Goal: Information Seeking & Learning: Find specific page/section

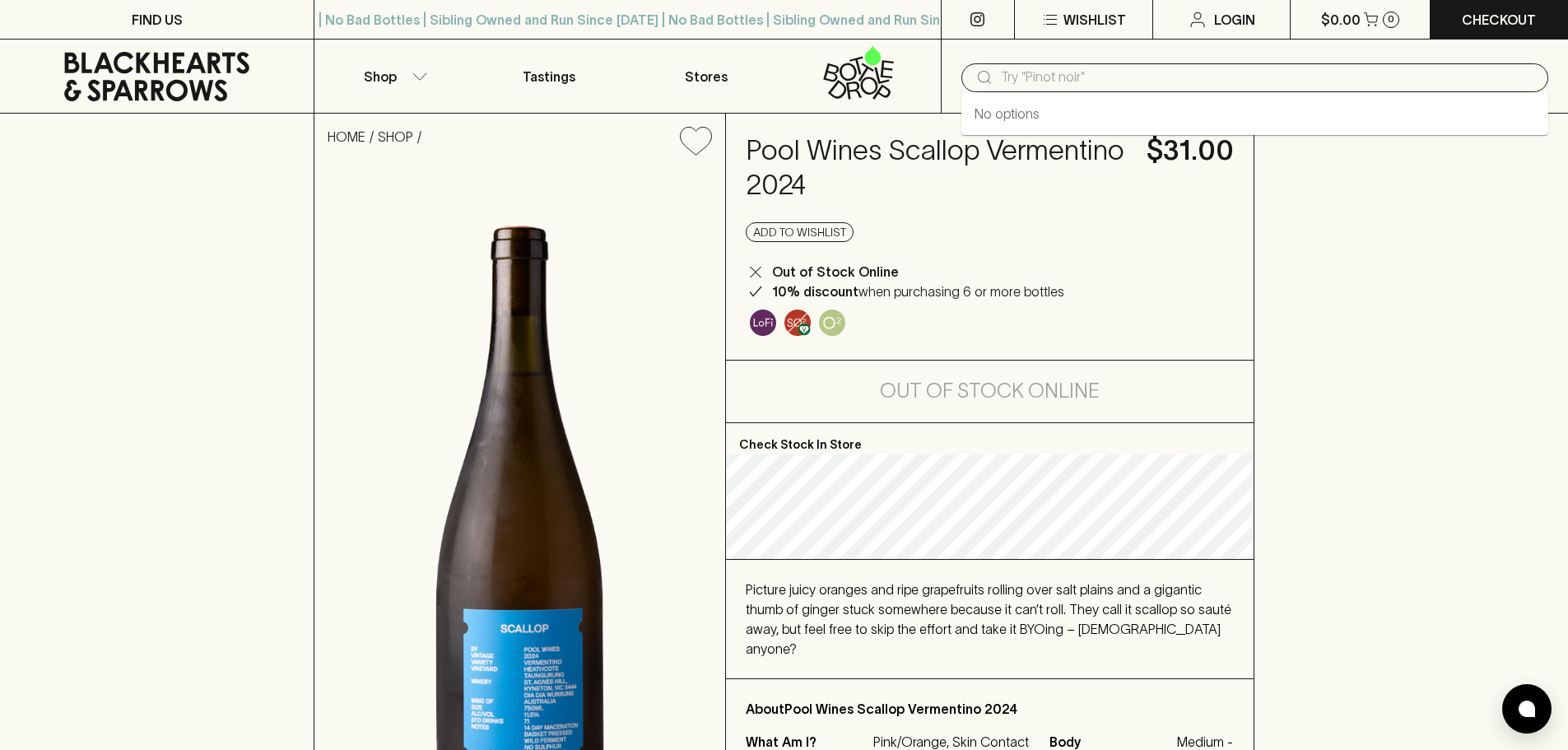
click at [1105, 72] on input "text" at bounding box center [1269, 77] width 535 height 26
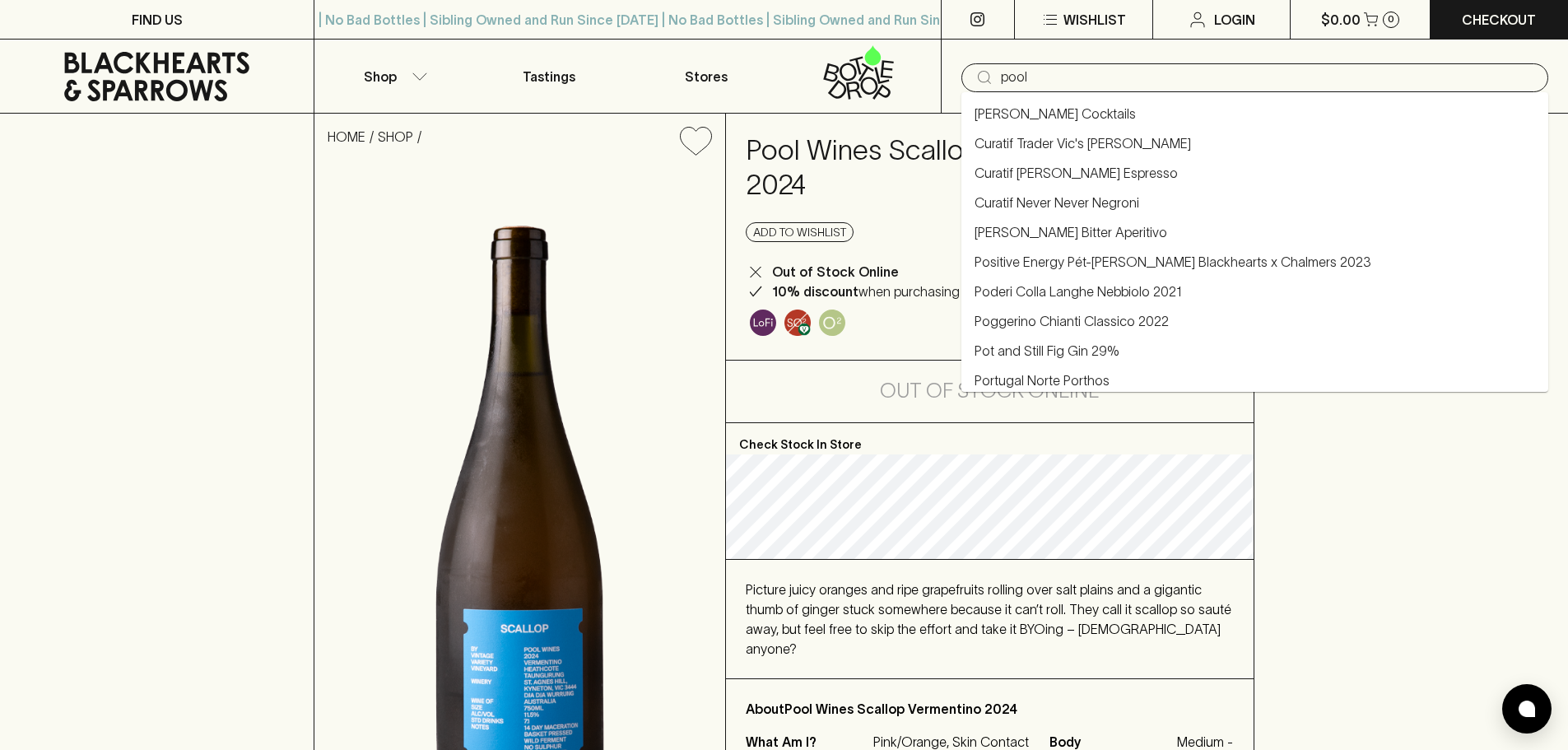
type input "pool"
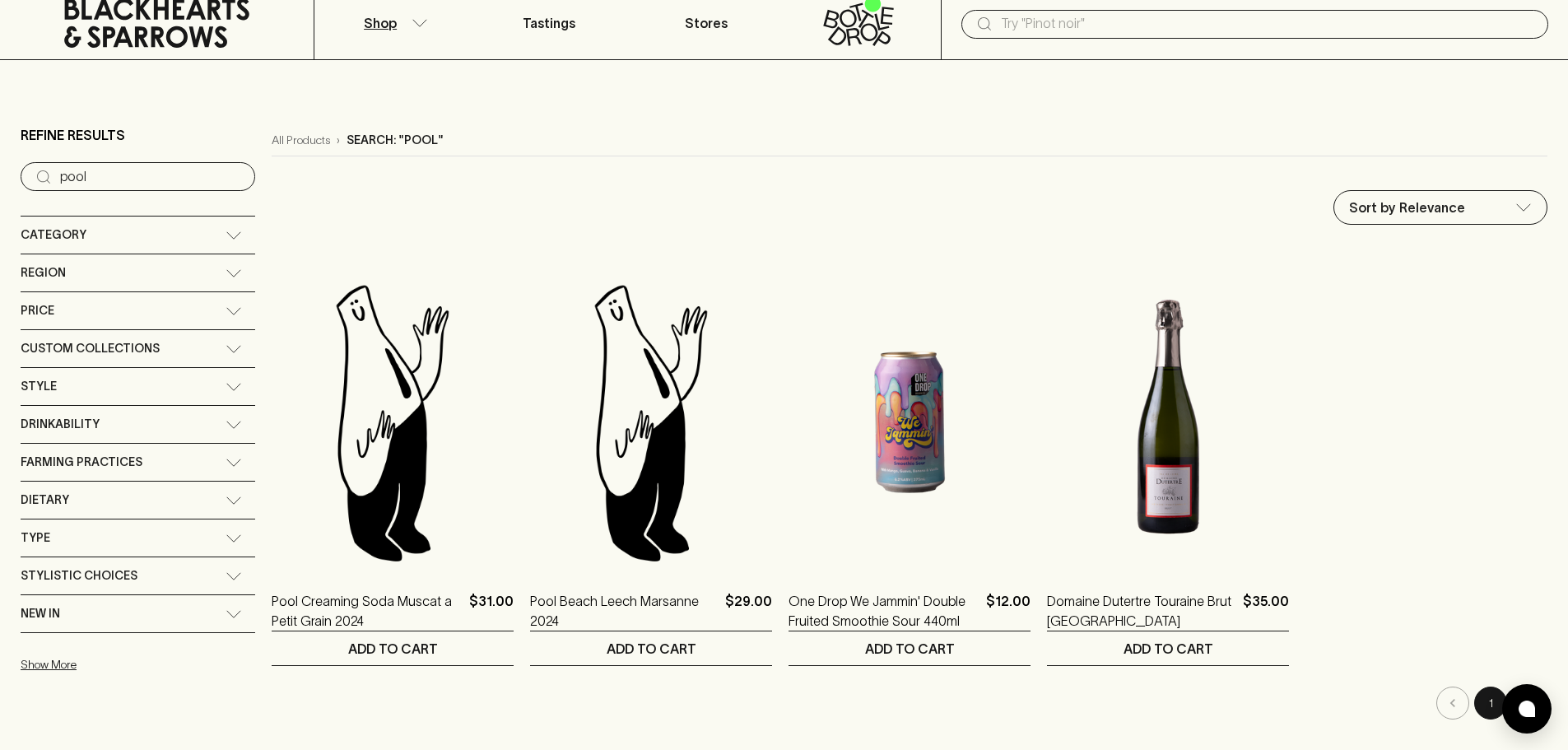
scroll to position [82, 0]
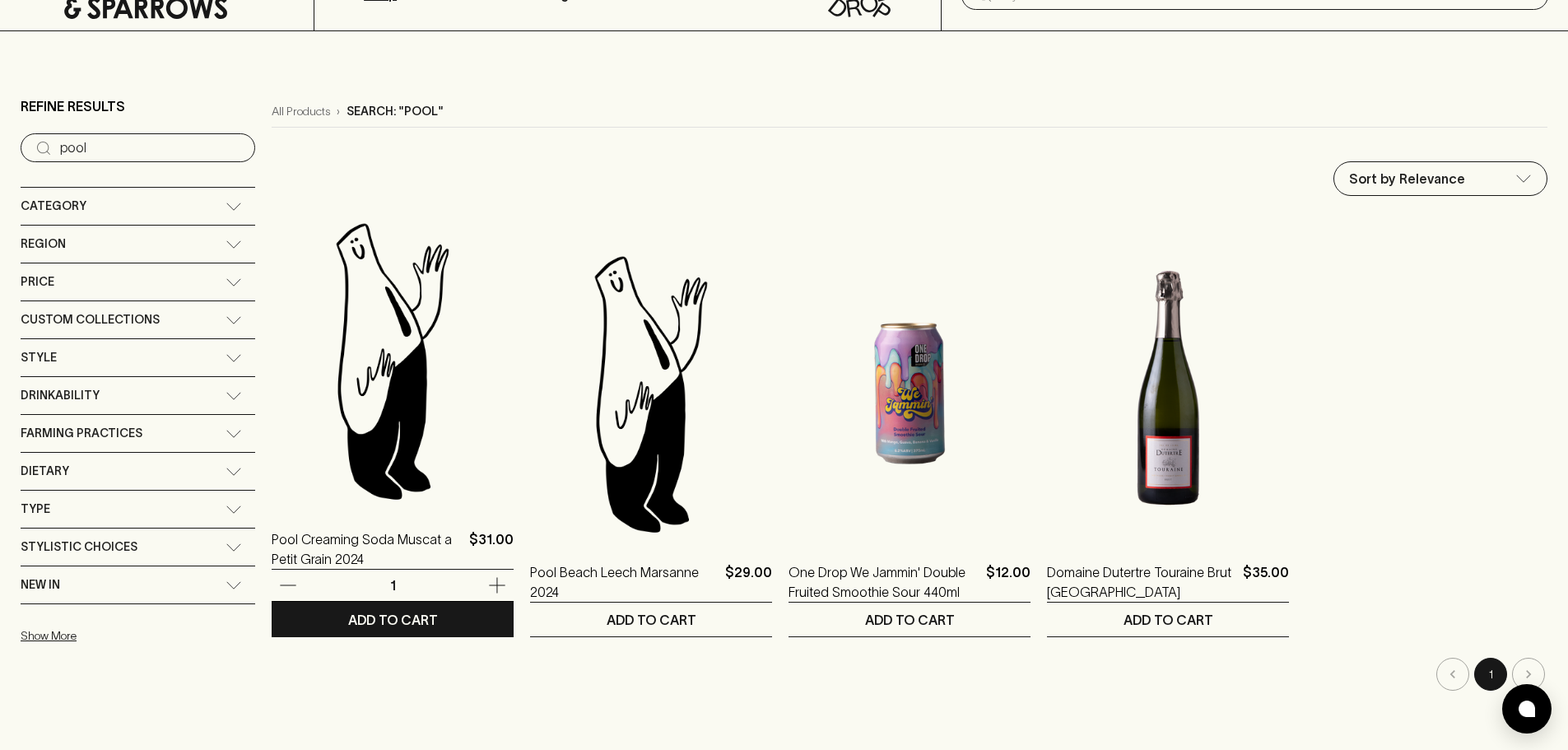
click at [371, 429] on img at bounding box center [392, 360] width 242 height 288
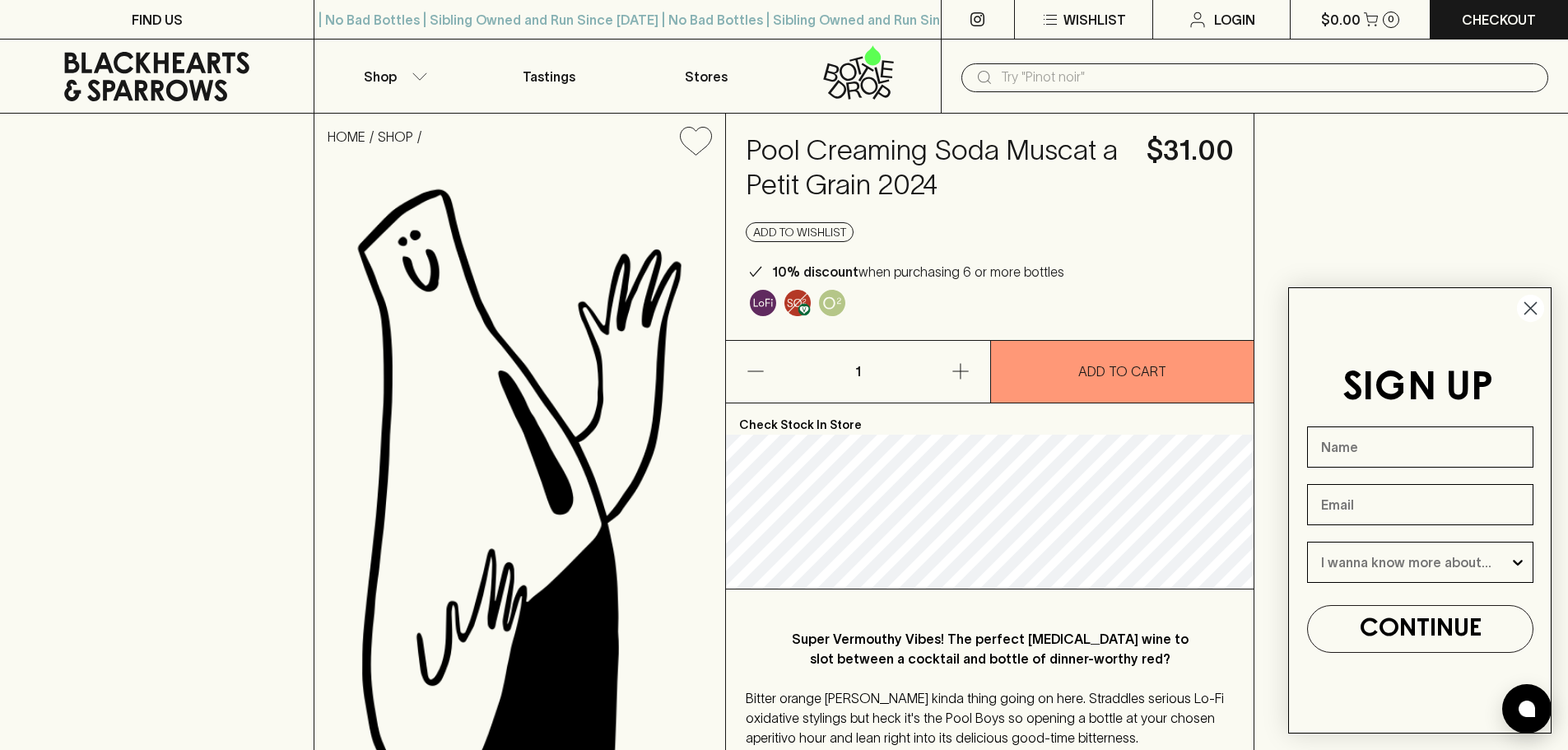
click at [1537, 307] on circle "Close dialog" at bounding box center [1530, 308] width 27 height 27
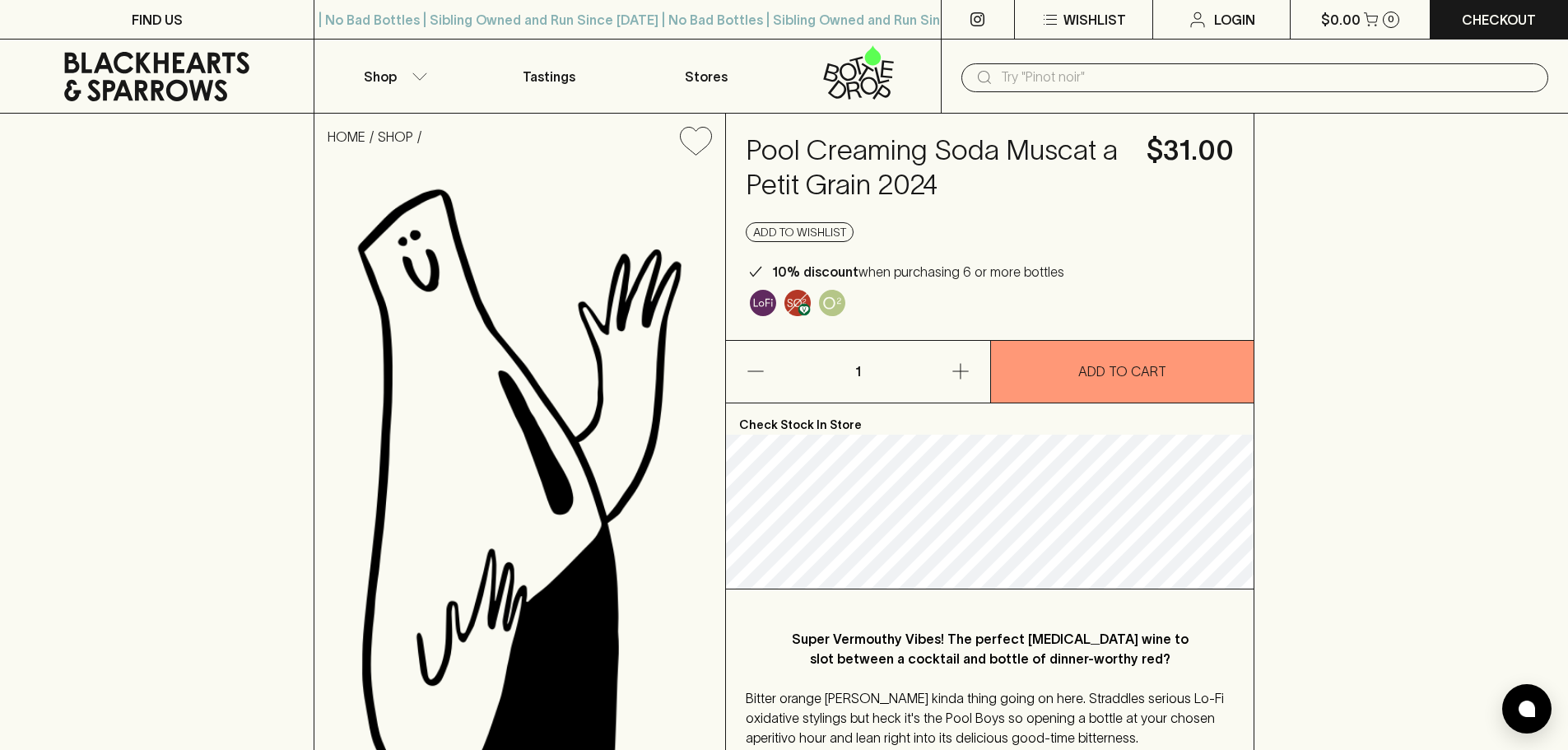
click at [1071, 75] on input "text" at bounding box center [1269, 77] width 535 height 26
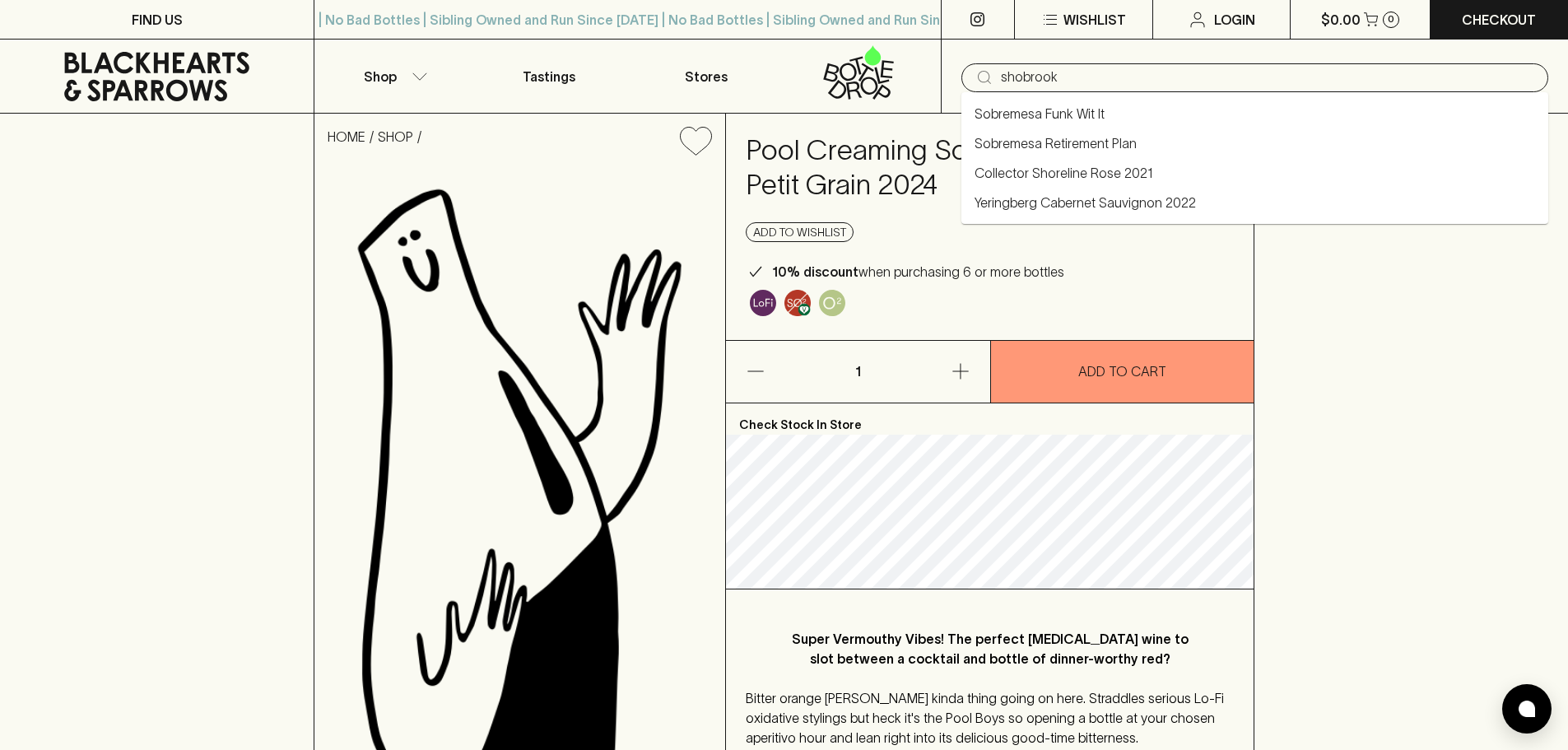
type input "shobrook"
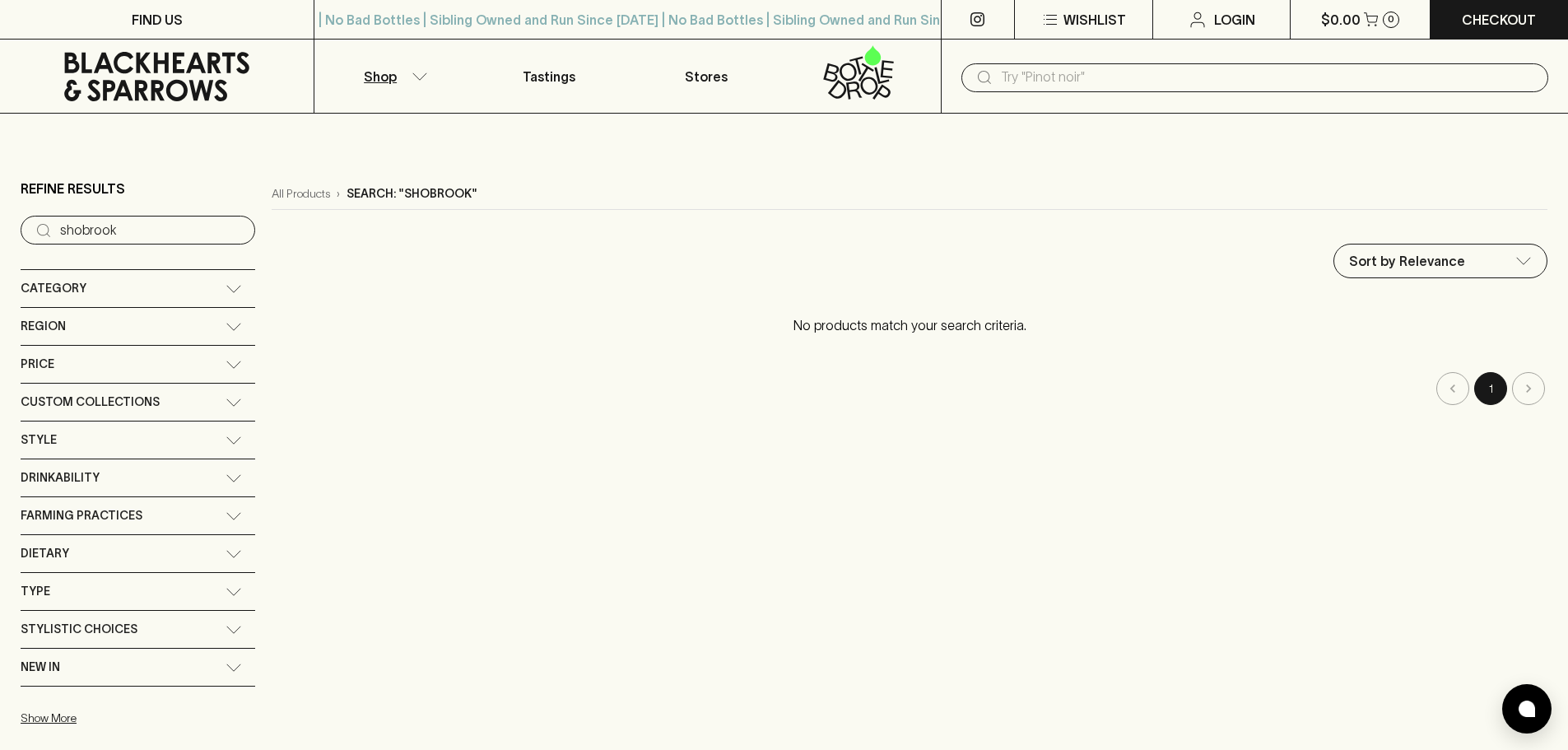
click at [1032, 75] on input "text" at bounding box center [1269, 77] width 535 height 26
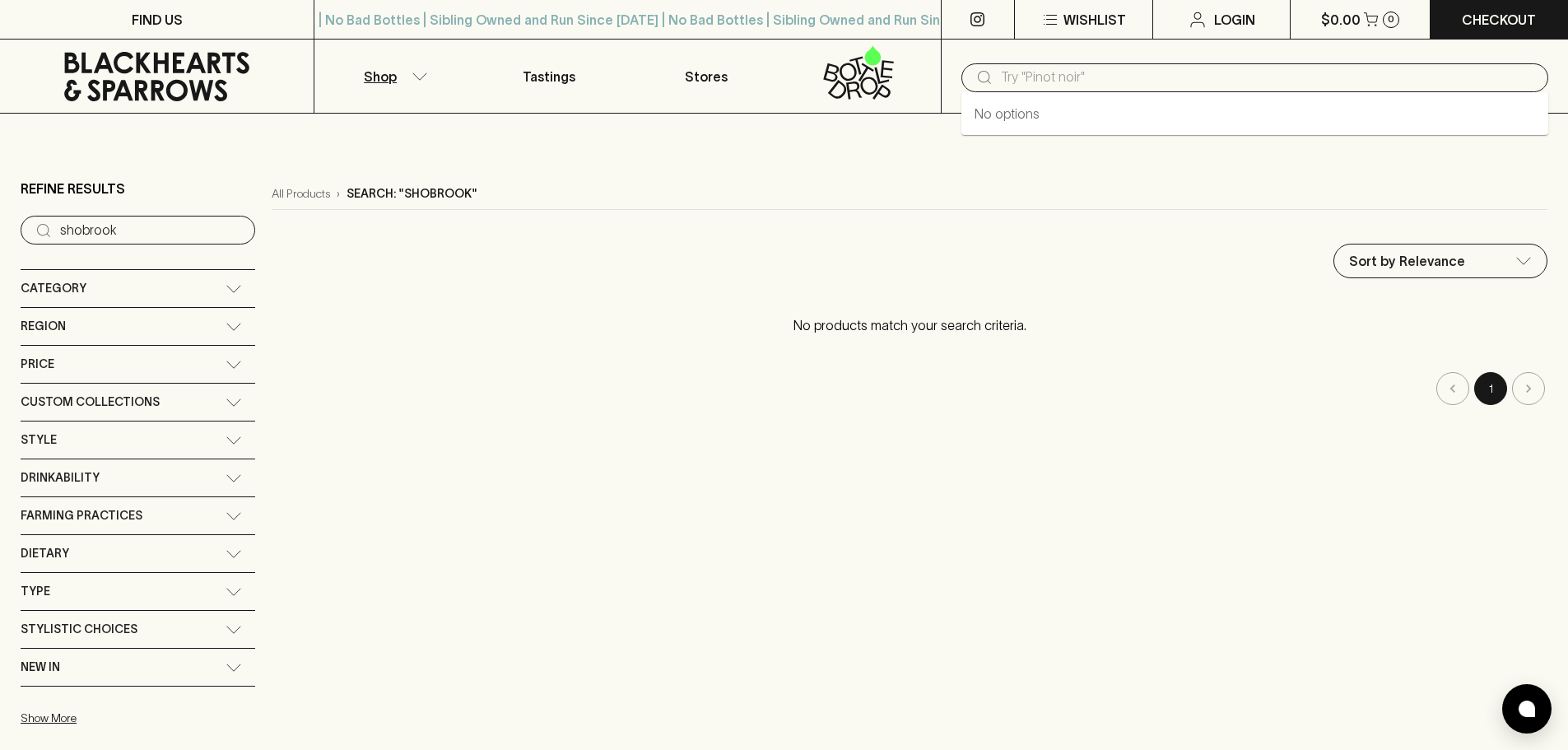
type input "h"
type input "shobbrook"
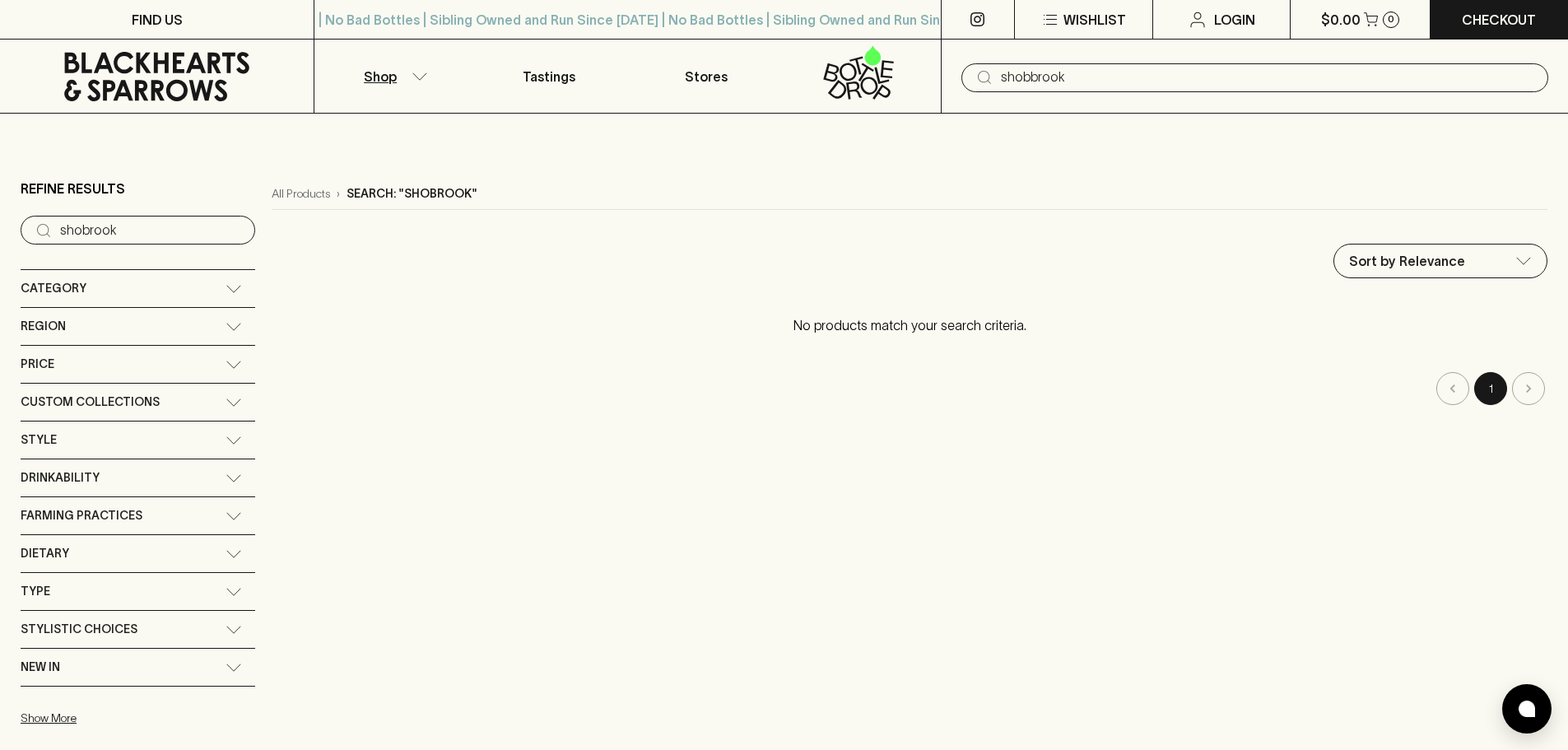
type input "shobbrook"
click at [145, 467] on div "Drinkability" at bounding box center [137, 477] width 234 height 37
click at [81, 517] on p "Guzzle" at bounding box center [70, 516] width 41 height 20
click at [37, 517] on input "Guzzle" at bounding box center [28, 516] width 16 height 16
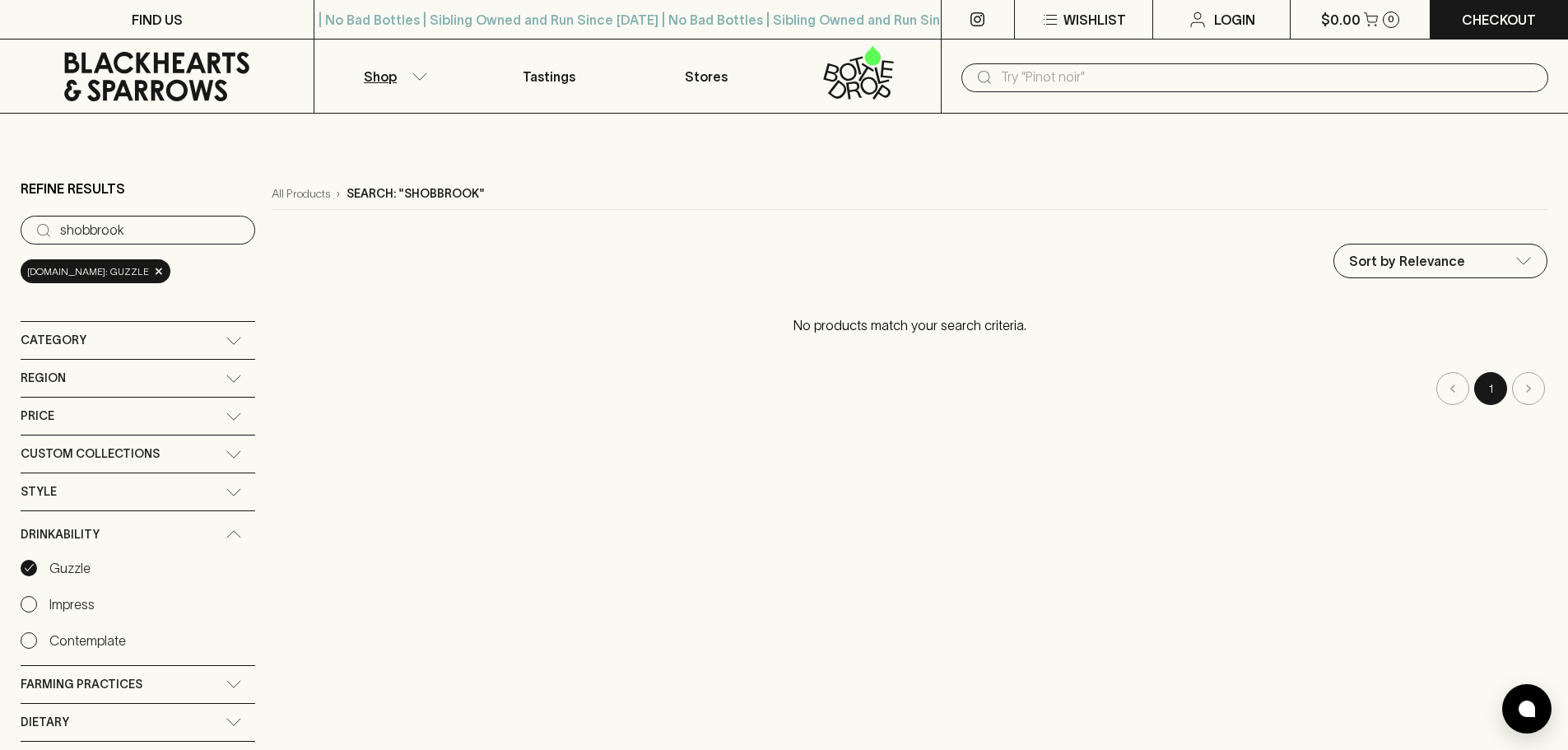
click at [201, 229] on input "shobbrook" at bounding box center [151, 231] width 182 height 26
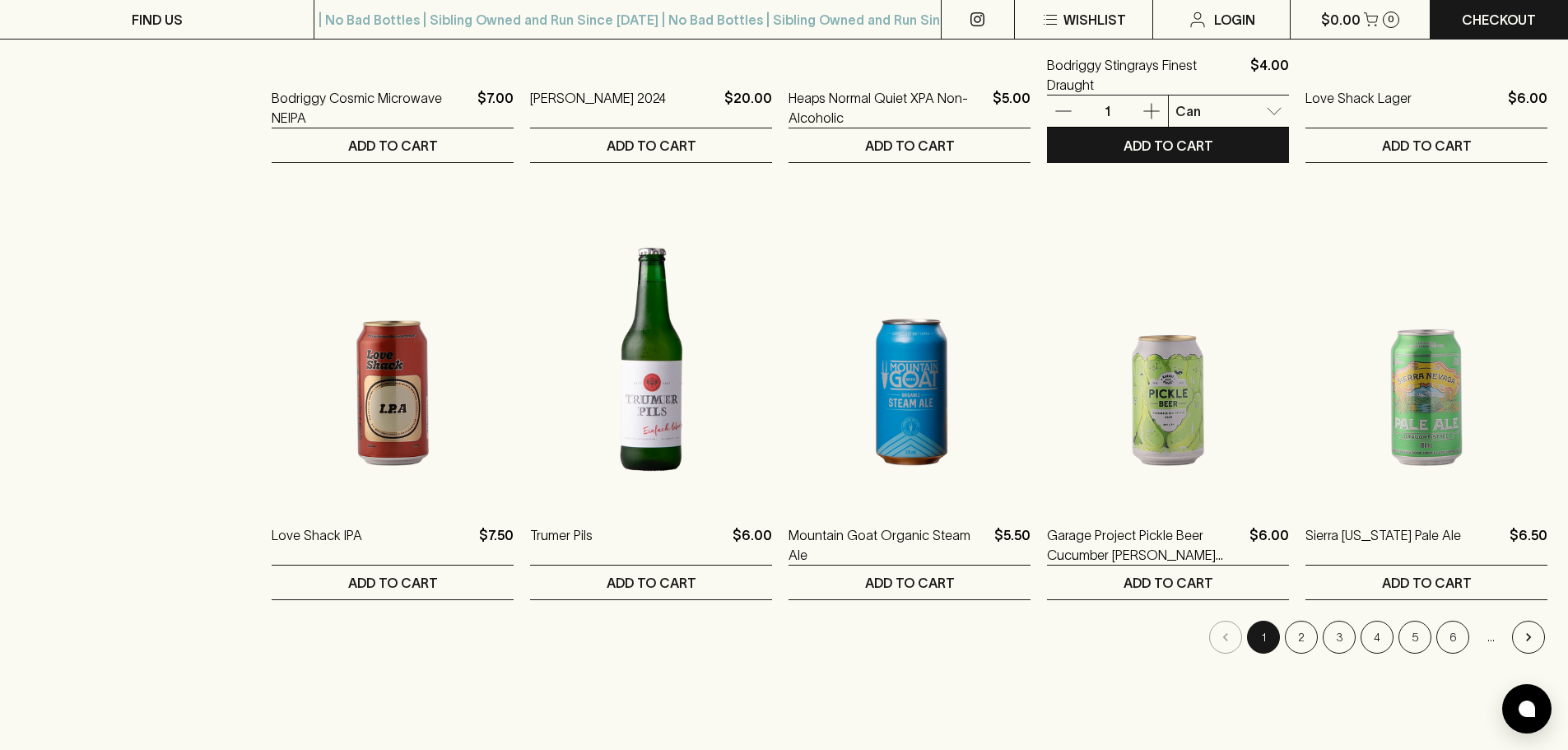
scroll to position [1399, 0]
